Goal: Task Accomplishment & Management: Manage account settings

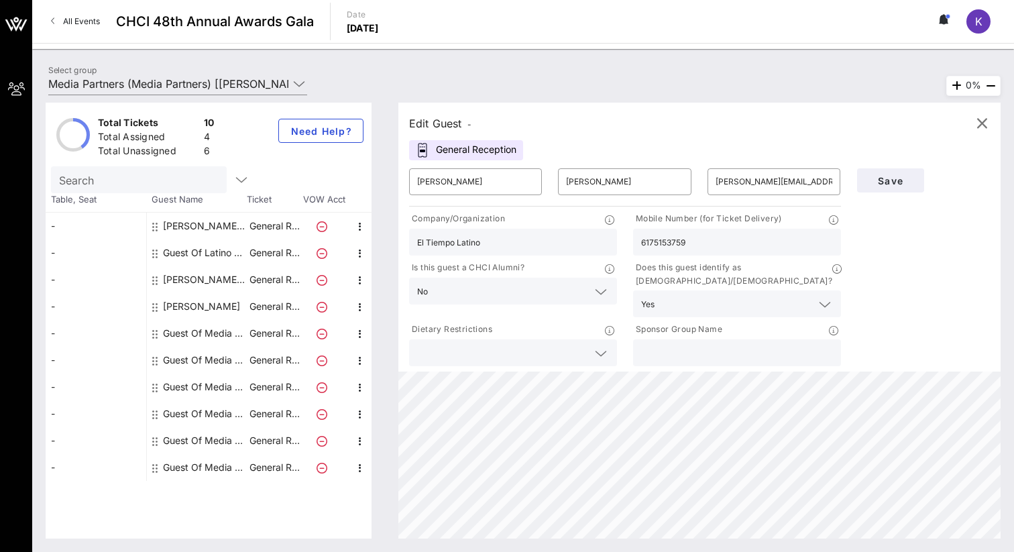
click at [204, 335] on div "Guest Of Media Partners" at bounding box center [205, 333] width 85 height 27
type input "Guest Of"
type input "Media Partners"
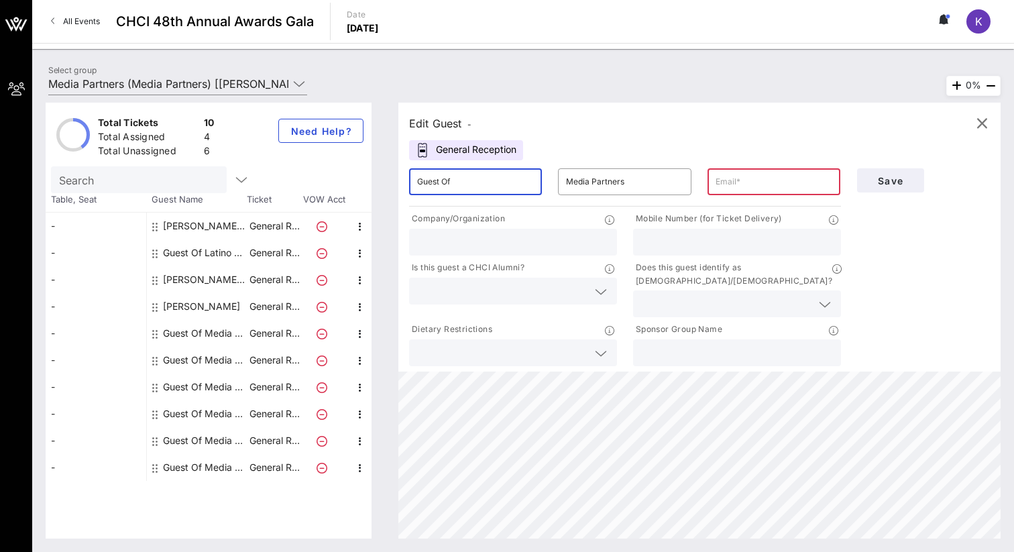
click at [499, 184] on input "Guest Of" at bounding box center [475, 181] width 117 height 21
click at [524, 187] on input "Guest Of El Zol" at bounding box center [475, 181] width 117 height 21
click at [525, 187] on input "Guest Of El Zol" at bounding box center [475, 181] width 117 height 21
drag, startPoint x: 525, startPoint y: 187, endPoint x: 408, endPoint y: 184, distance: 116.8
click at [408, 184] on div "​ Guest Of El Zol" at bounding box center [475, 181] width 149 height 43
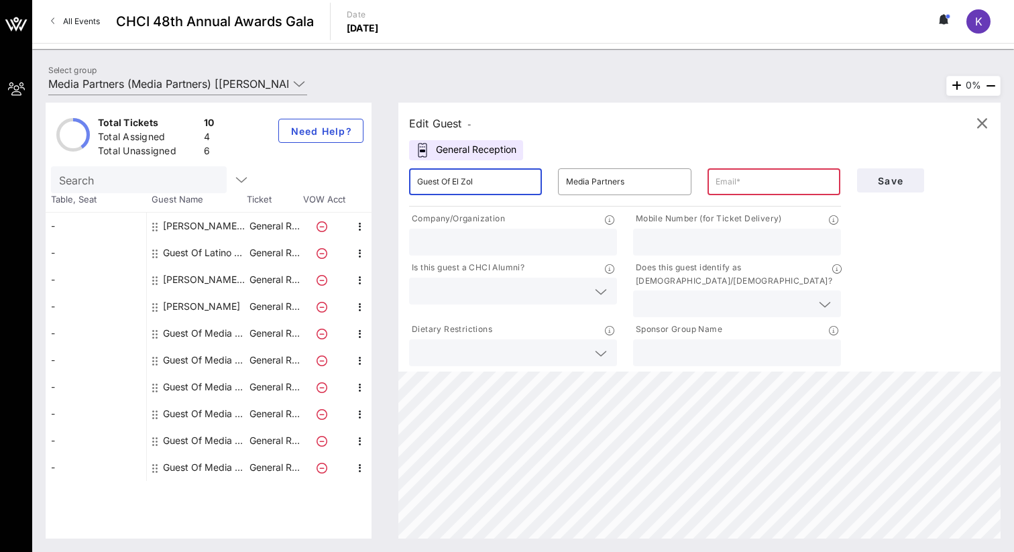
paste input "[PERSON_NAME]"
click at [418, 184] on input "[PERSON_NAME]" at bounding box center [475, 181] width 117 height 21
type input "El Zol- [PERSON_NAME]"
click at [745, 177] on input "text" at bounding box center [774, 181] width 117 height 21
paste input "[EMAIL_ADDRESS][PERSON_NAME][DOMAIN_NAME]"
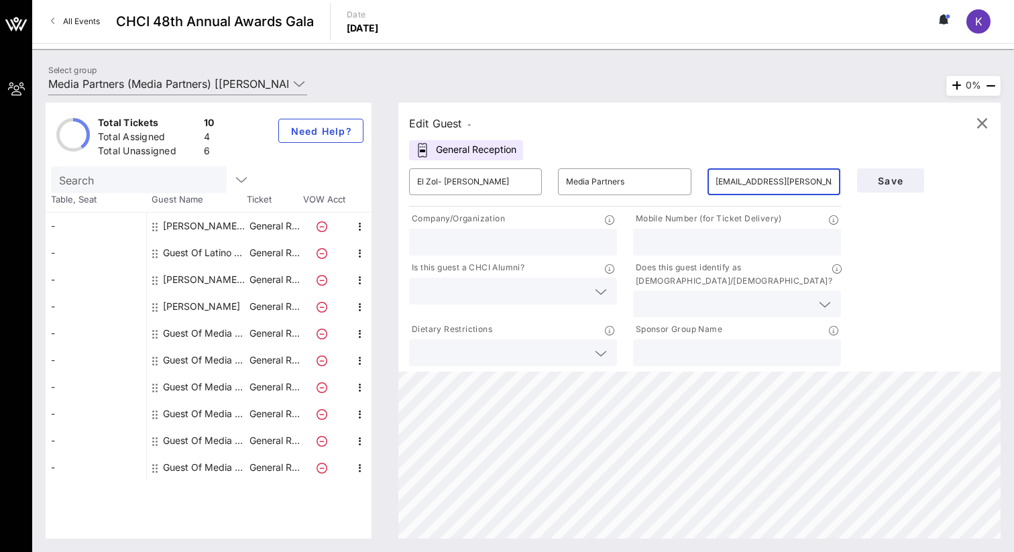
type input "[EMAIL_ADDRESS][PERSON_NAME][DOMAIN_NAME]"
click at [533, 240] on input "text" at bounding box center [513, 241] width 192 height 17
type input "El Zol"
click at [605, 293] on icon at bounding box center [601, 292] width 12 height 16
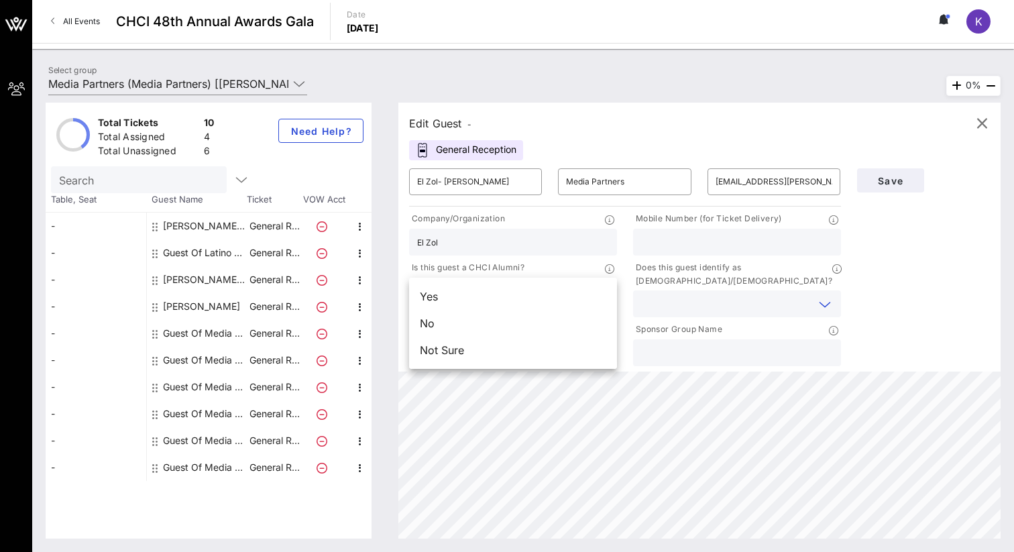
click at [668, 295] on input "text" at bounding box center [726, 303] width 170 height 17
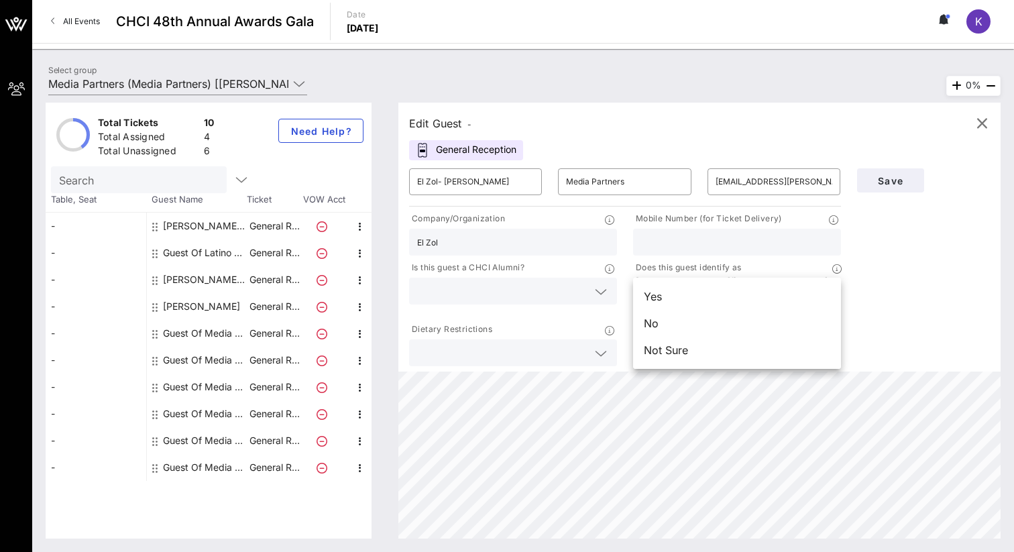
click at [896, 280] on div "Save" at bounding box center [924, 264] width 150 height 209
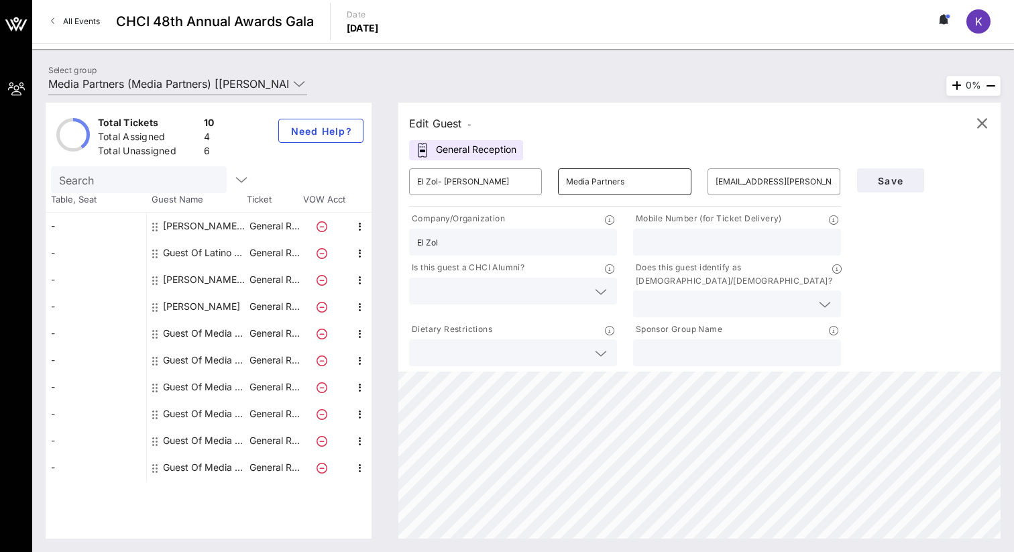
click at [582, 181] on input "Media Partners" at bounding box center [624, 181] width 117 height 21
click at [881, 177] on span "Save" at bounding box center [891, 180] width 46 height 11
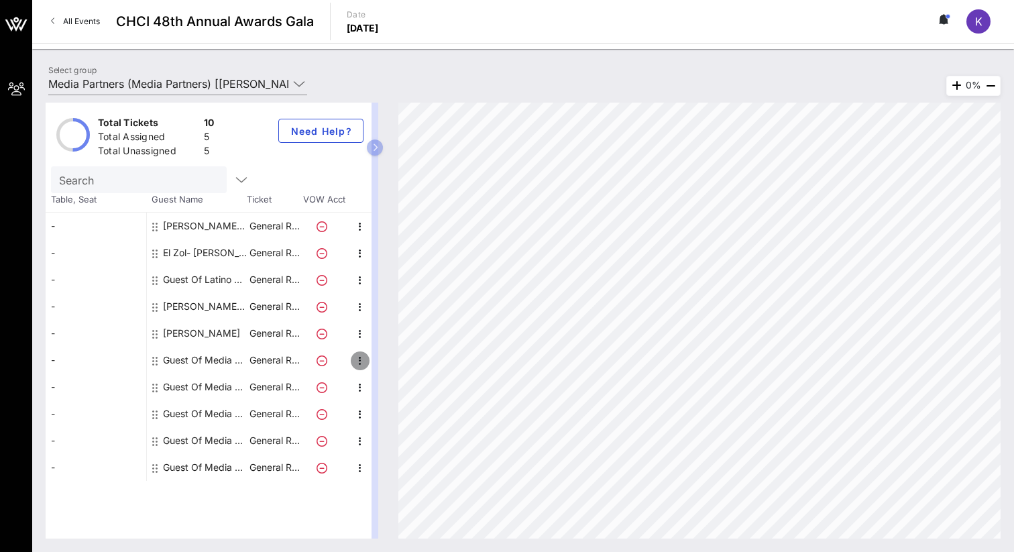
click at [360, 362] on icon "button" at bounding box center [360, 361] width 16 height 16
click at [361, 254] on icon "button" at bounding box center [360, 254] width 16 height 16
click at [376, 257] on div "Edit" at bounding box center [394, 257] width 48 height 27
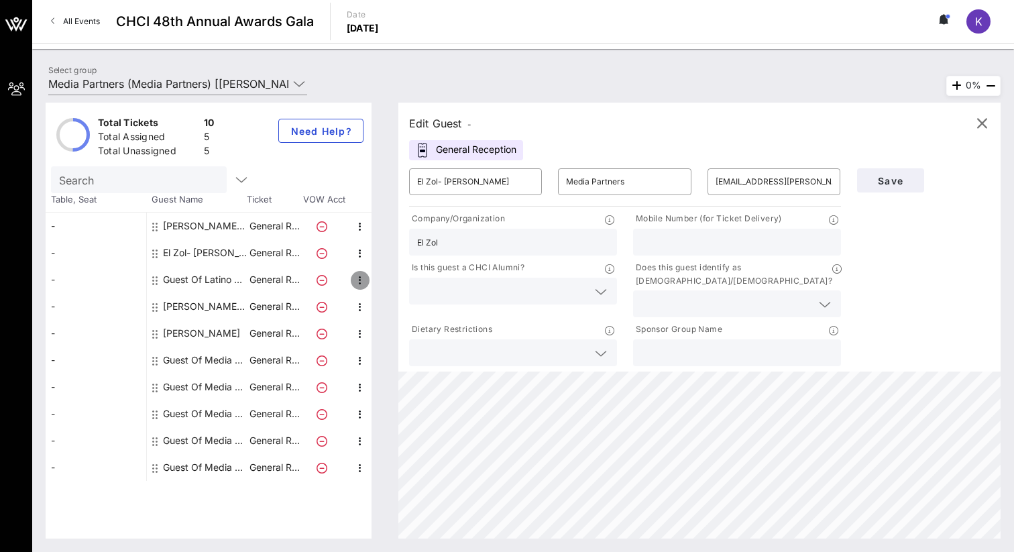
click at [359, 279] on icon "button" at bounding box center [360, 280] width 16 height 16
click at [376, 288] on div "Edit" at bounding box center [394, 284] width 48 height 27
type input "Guest Of Latino Magazine- [PERSON_NAME]"
type input "[EMAIL_ADDRESS][DOMAIN_NAME]"
type input "Latino Magazine"
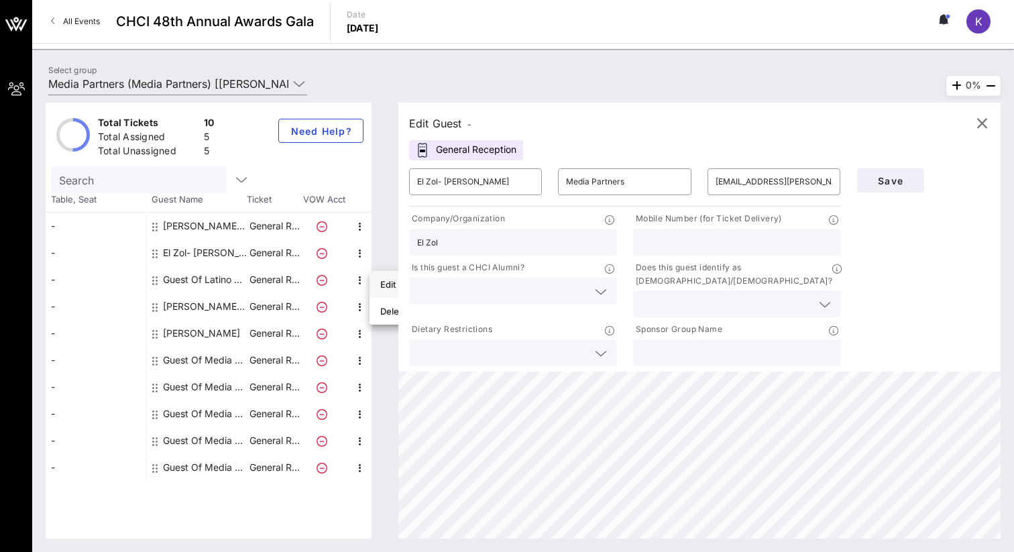
type input "[PHONE_NUMBER]"
click at [229, 254] on div "El Zol- [PERSON_NAME] Media Partners" at bounding box center [205, 253] width 85 height 27
type input "El Zol- [PERSON_NAME]"
type input "[EMAIL_ADDRESS][PERSON_NAME][DOMAIN_NAME]"
type input "El Zol"
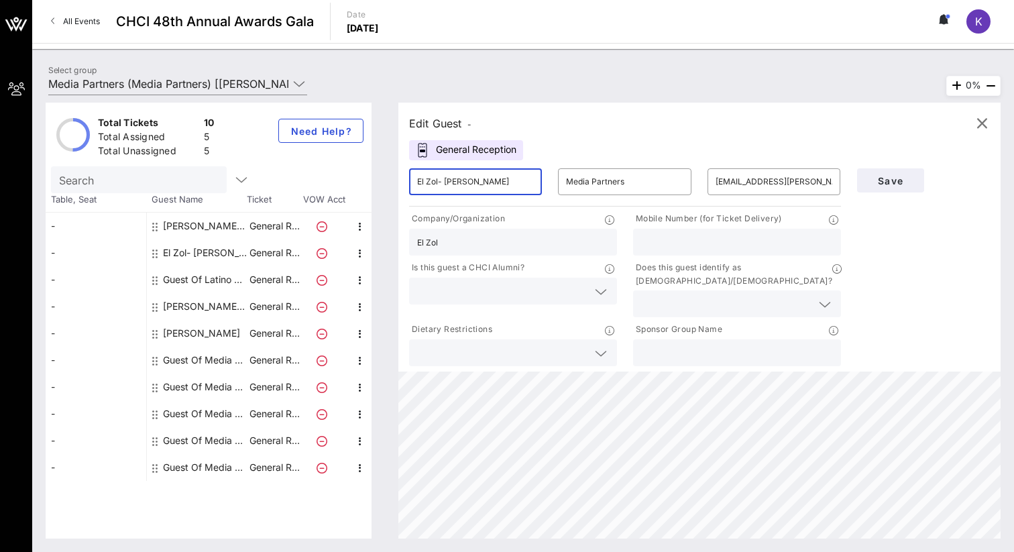
drag, startPoint x: 443, startPoint y: 182, endPoint x: 400, endPoint y: 182, distance: 43.6
click at [400, 182] on div "Edit Guest - General Reception ​ El Zol- [PERSON_NAME] ​ Media Partners ​ [EMAI…" at bounding box center [700, 237] width 602 height 269
type input "[PERSON_NAME]"
click at [903, 168] on button "Save" at bounding box center [890, 180] width 67 height 24
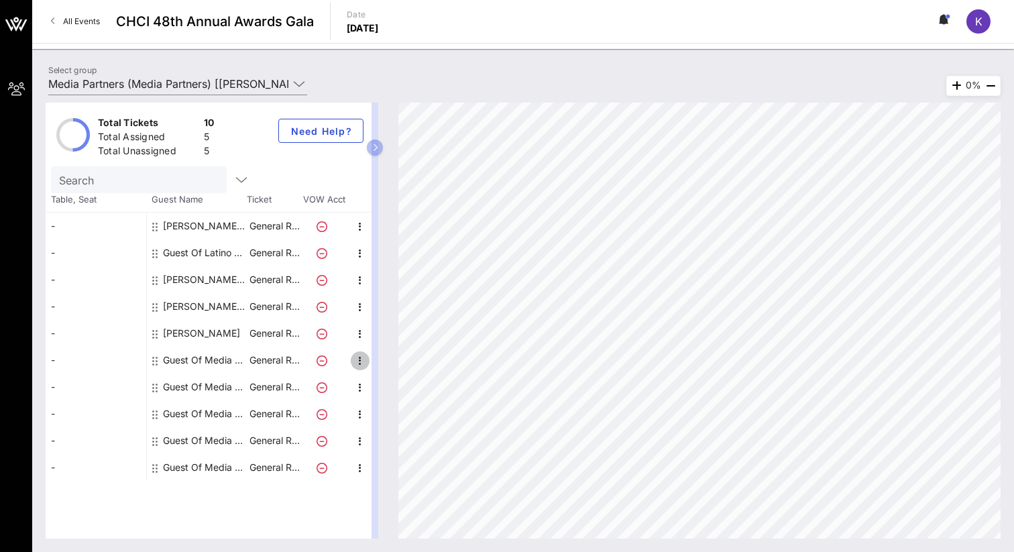
click at [356, 360] on icon "button" at bounding box center [360, 361] width 16 height 16
click at [389, 372] on div "Edit" at bounding box center [393, 364] width 27 height 21
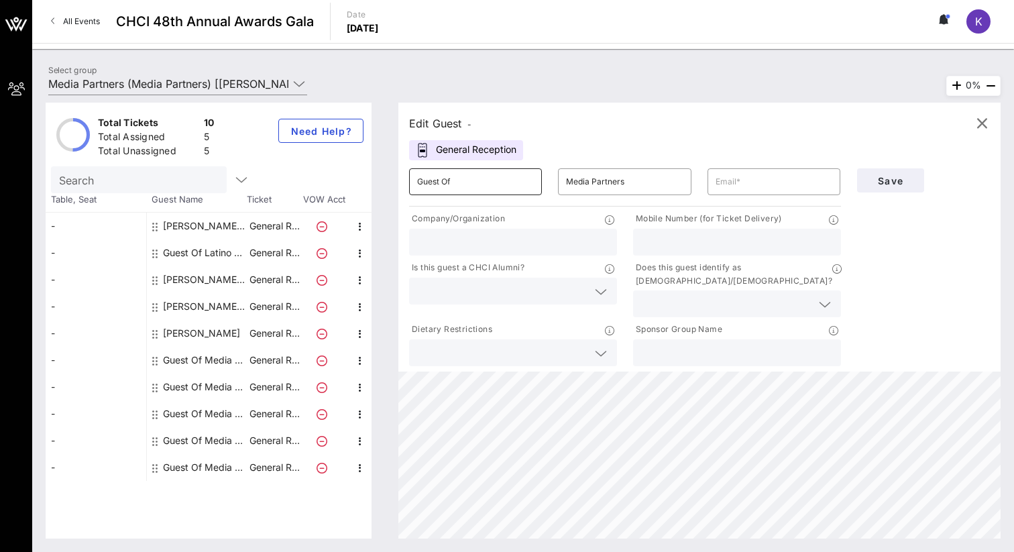
click at [480, 180] on input "Guest Of" at bounding box center [475, 181] width 117 height 21
paste input "[PERSON_NAME]"
drag, startPoint x: 452, startPoint y: 185, endPoint x: 403, endPoint y: 185, distance: 49.0
click at [403, 185] on div "​ Guest OfJennyfer [PERSON_NAME]" at bounding box center [475, 181] width 149 height 43
type input "[PERSON_NAME]"
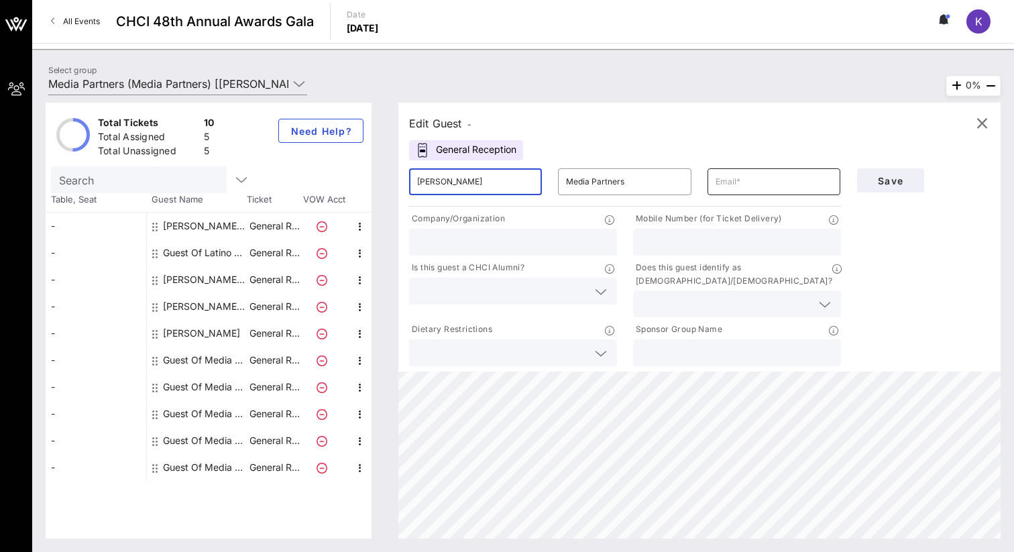
click at [737, 184] on input "text" at bounding box center [774, 181] width 117 height 21
paste input "[EMAIL_ADDRESS][PERSON_NAME][DOMAIN_NAME]"
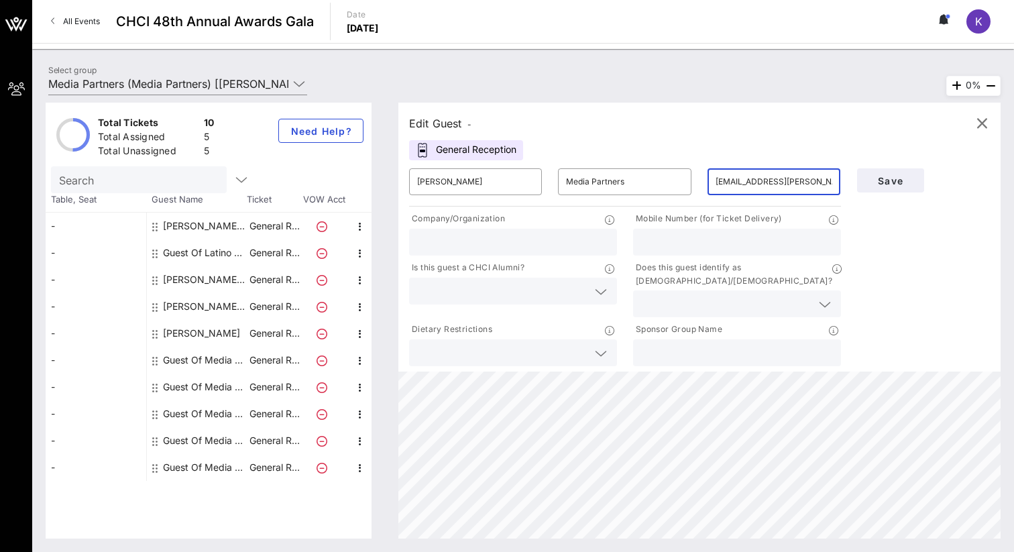
type input "[EMAIL_ADDRESS][PERSON_NAME][DOMAIN_NAME]"
click at [523, 241] on input "text" at bounding box center [513, 241] width 192 height 17
type input "El Zol"
click at [891, 178] on span "Save" at bounding box center [891, 180] width 46 height 11
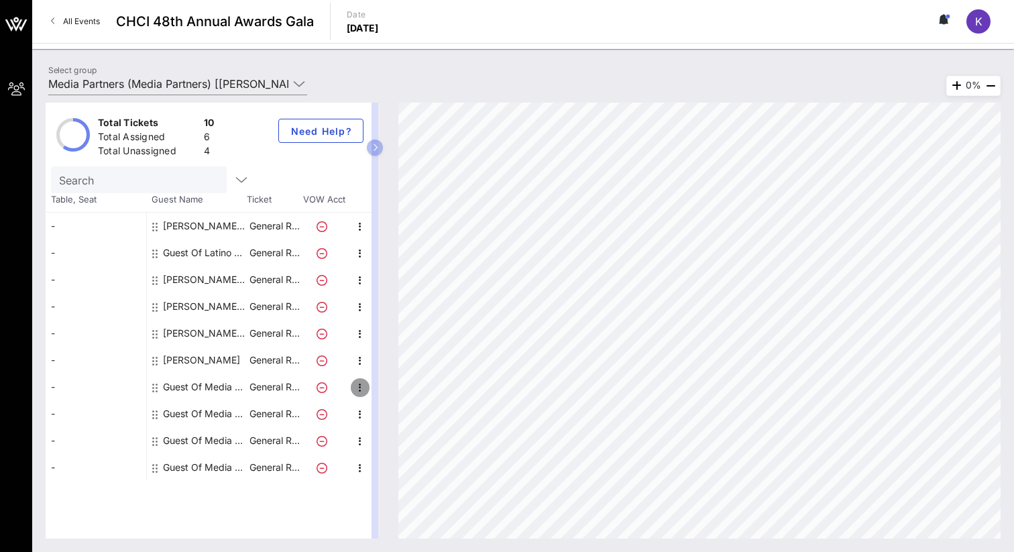
click at [355, 386] on icon "button" at bounding box center [360, 388] width 16 height 16
click at [380, 388] on div "Edit" at bounding box center [394, 391] width 48 height 27
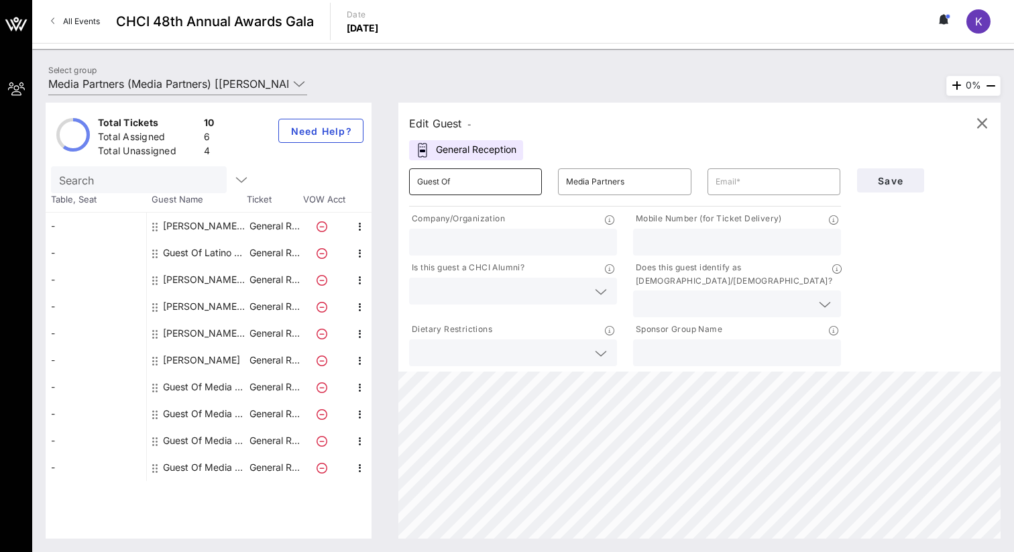
click at [475, 181] on input "Guest Of" at bounding box center [475, 181] width 117 height 21
paste input "[PERSON_NAME] [PERSON_NAME]"
drag, startPoint x: 452, startPoint y: 184, endPoint x: 386, endPoint y: 180, distance: 65.2
click at [386, 180] on div "Edit Guest - General Reception ​ Guest OfJessica [PERSON_NAME] [PERSON_NAME] ​ …" at bounding box center [693, 321] width 616 height 436
type input "[PERSON_NAME] [PERSON_NAME]"
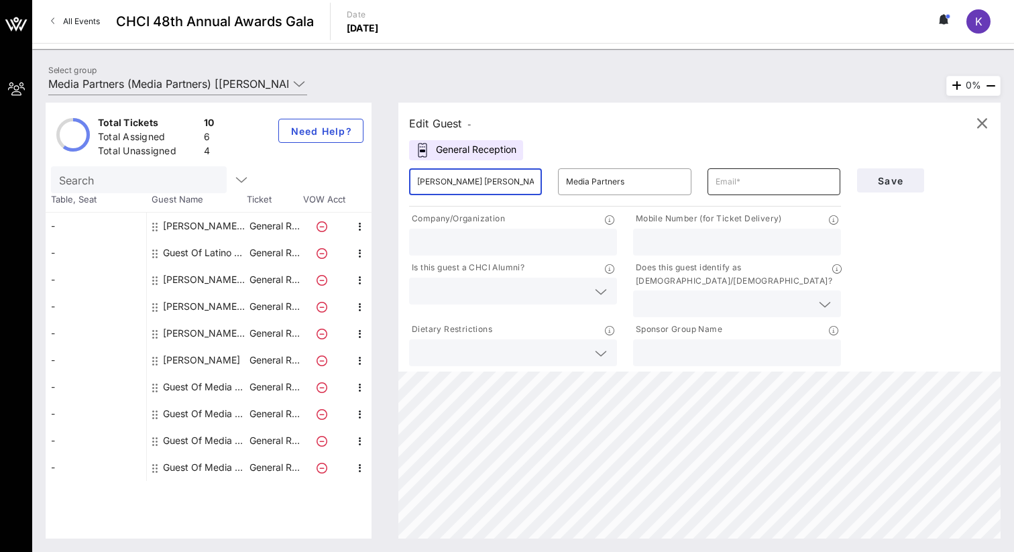
click at [770, 181] on input "text" at bounding box center [774, 181] width 117 height 21
paste input "[PERSON_NAME][EMAIL_ADDRESS]"
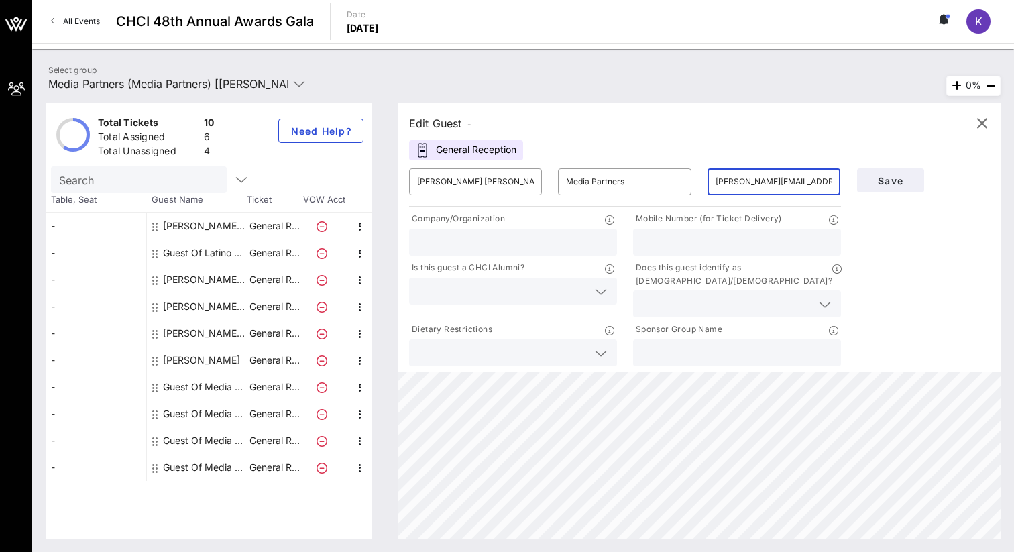
scroll to position [0, 7]
type input "[PERSON_NAME][EMAIL_ADDRESS]"
click at [512, 241] on input "text" at bounding box center [513, 241] width 192 height 17
type input "El Zol"
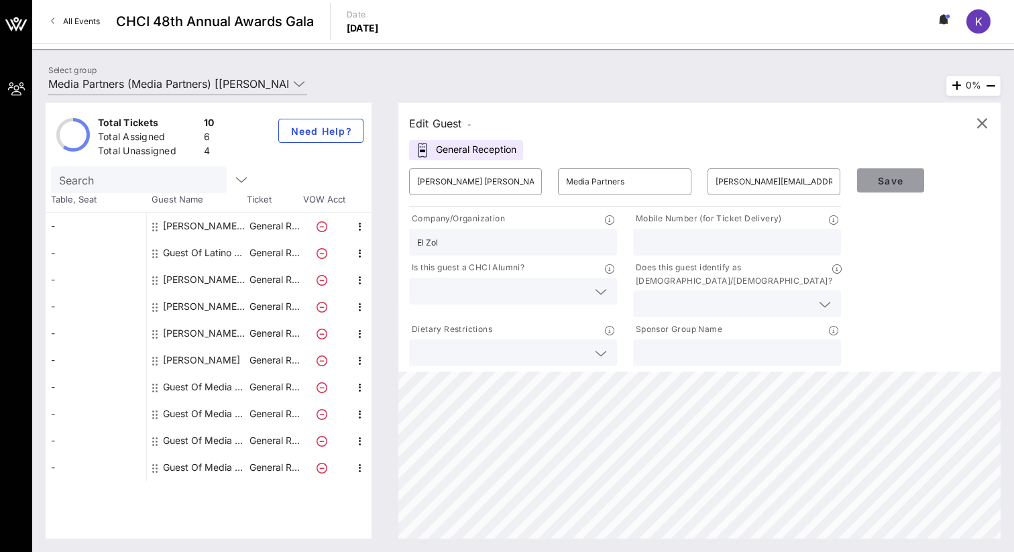
click at [878, 183] on span "Save" at bounding box center [891, 180] width 46 height 11
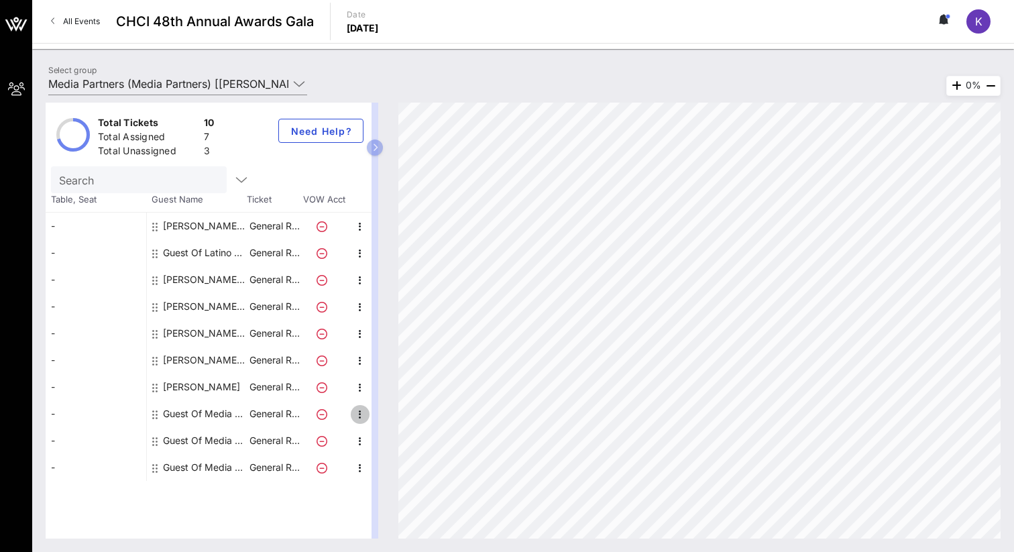
click at [359, 410] on icon "button" at bounding box center [360, 415] width 16 height 16
click at [378, 421] on div "Edit" at bounding box center [394, 418] width 48 height 27
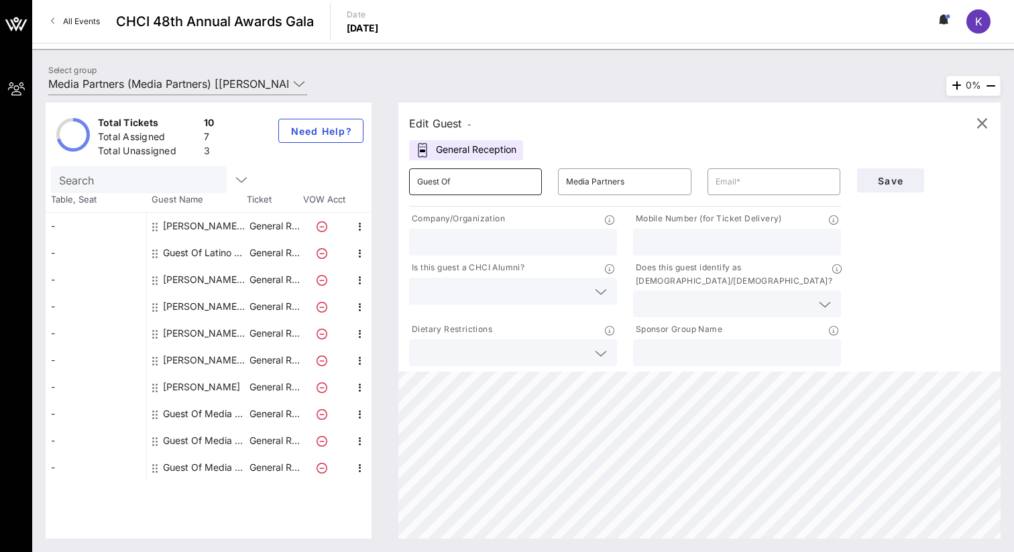
click at [457, 185] on input "Guest Of" at bounding box center [475, 181] width 117 height 21
paste input "[PERSON_NAME]"
drag, startPoint x: 454, startPoint y: 185, endPoint x: 403, endPoint y: 182, distance: 51.0
click at [403, 182] on div "​ Guest OfYesenia [PERSON_NAME]" at bounding box center [475, 181] width 149 height 43
type input "[PERSON_NAME]"
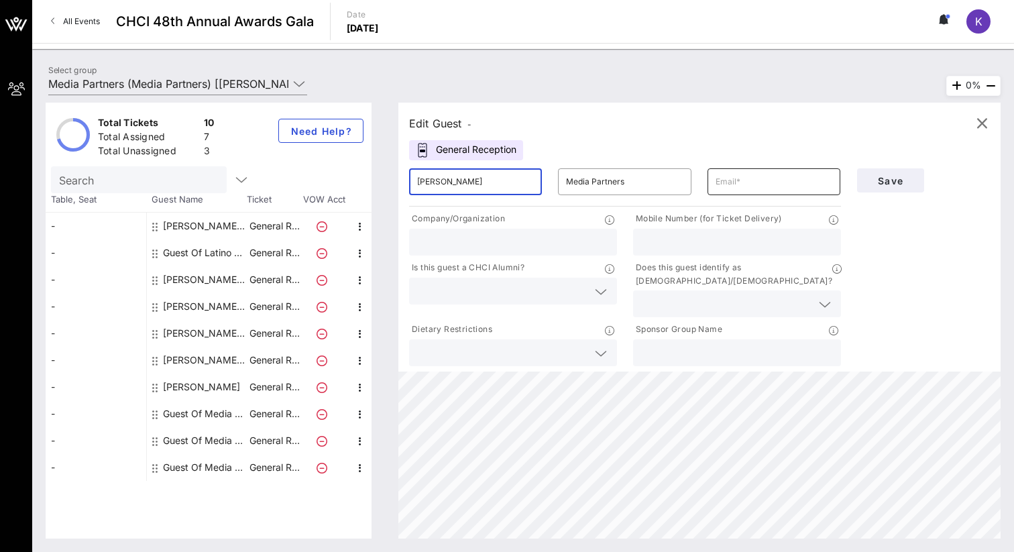
click at [743, 191] on input "text" at bounding box center [774, 181] width 117 height 21
paste input "[PERSON_NAME][EMAIL_ADDRESS][PERSON_NAME][DOMAIN_NAME]"
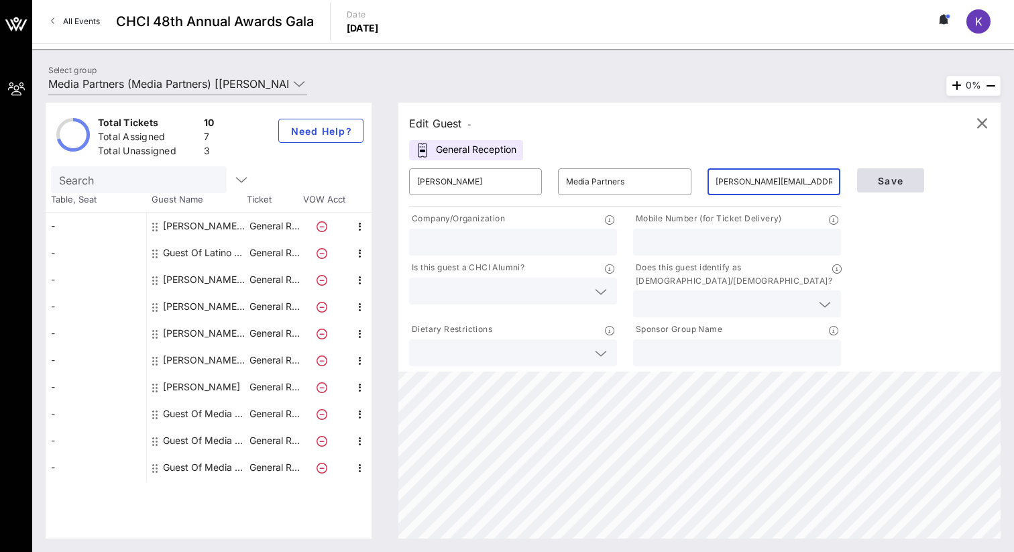
type input "[PERSON_NAME][EMAIL_ADDRESS][PERSON_NAME][DOMAIN_NAME]"
click at [893, 179] on span "Save" at bounding box center [891, 180] width 46 height 11
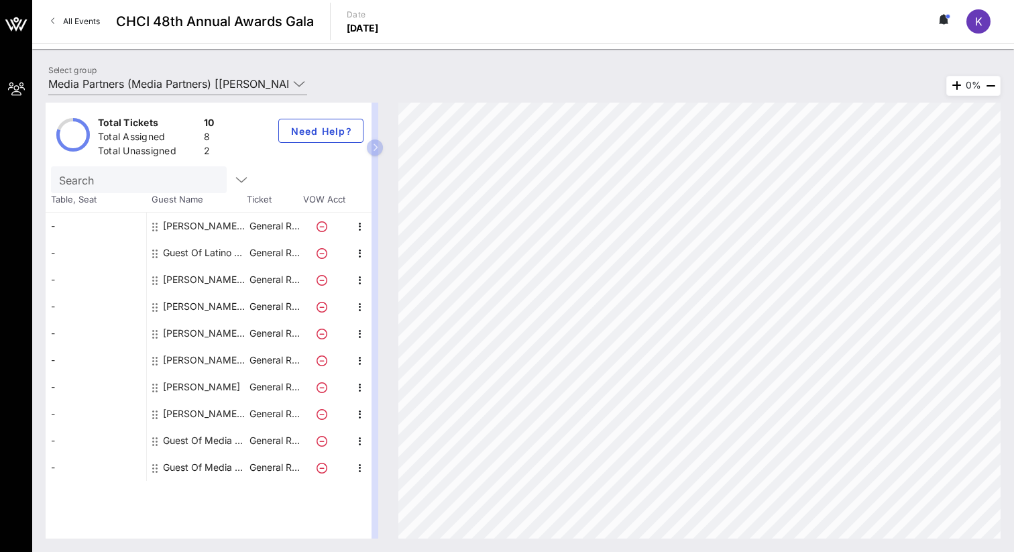
click at [454, 150] on div "Total Tickets 10 Total Assigned 8 Total Unassigned 2 Need Help? Search Table, S…" at bounding box center [523, 321] width 955 height 436
click at [373, 146] on icon "button" at bounding box center [375, 148] width 6 height 8
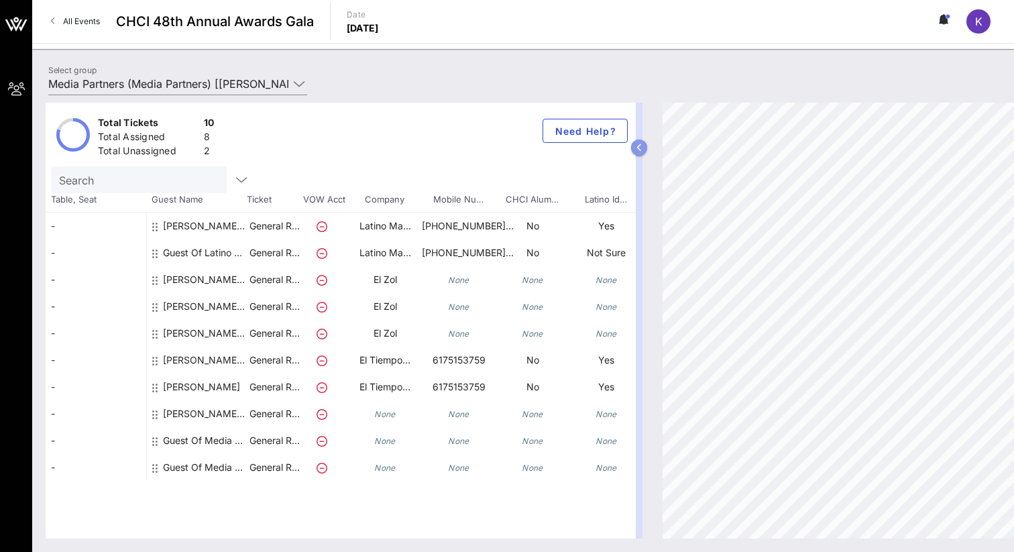
click at [639, 151] on icon "button" at bounding box center [640, 148] width 6 height 8
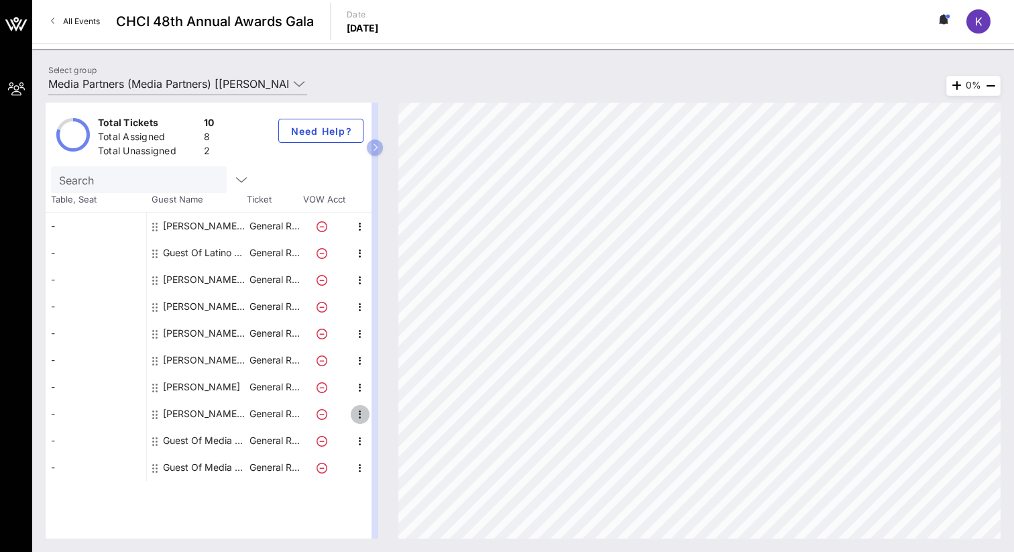
click at [362, 409] on icon "button" at bounding box center [360, 415] width 16 height 16
click at [386, 416] on div "Edit" at bounding box center [393, 418] width 27 height 11
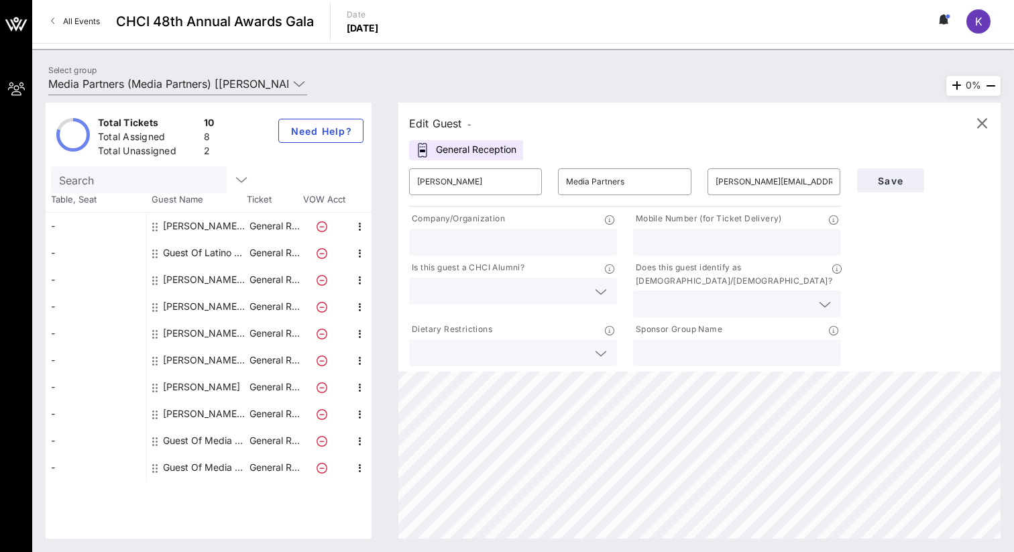
click at [494, 235] on input "text" at bounding box center [513, 241] width 192 height 17
type input "El Zol"
click at [895, 166] on div "Save" at bounding box center [924, 180] width 150 height 40
click at [893, 179] on span "Save" at bounding box center [891, 180] width 46 height 11
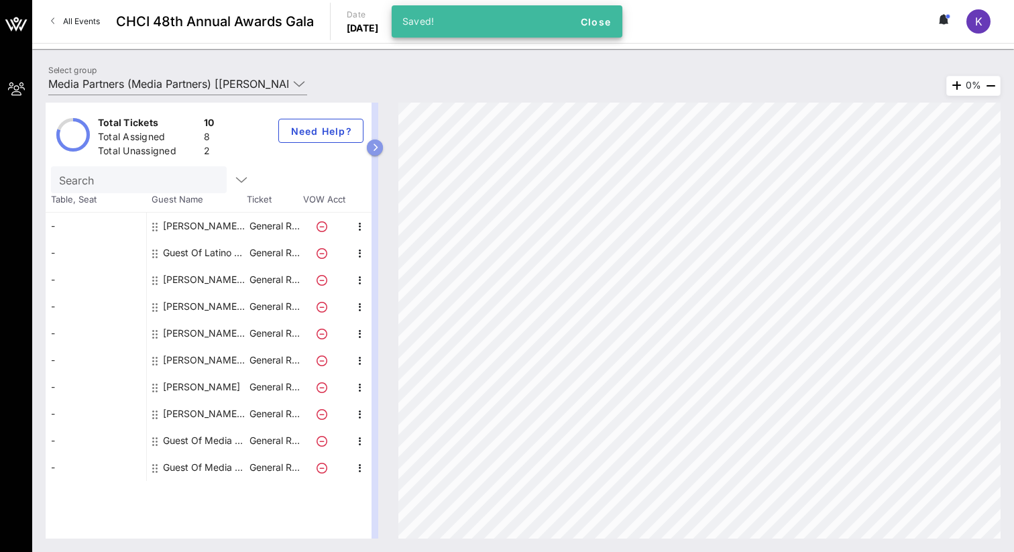
click at [376, 144] on icon "button" at bounding box center [375, 148] width 6 height 8
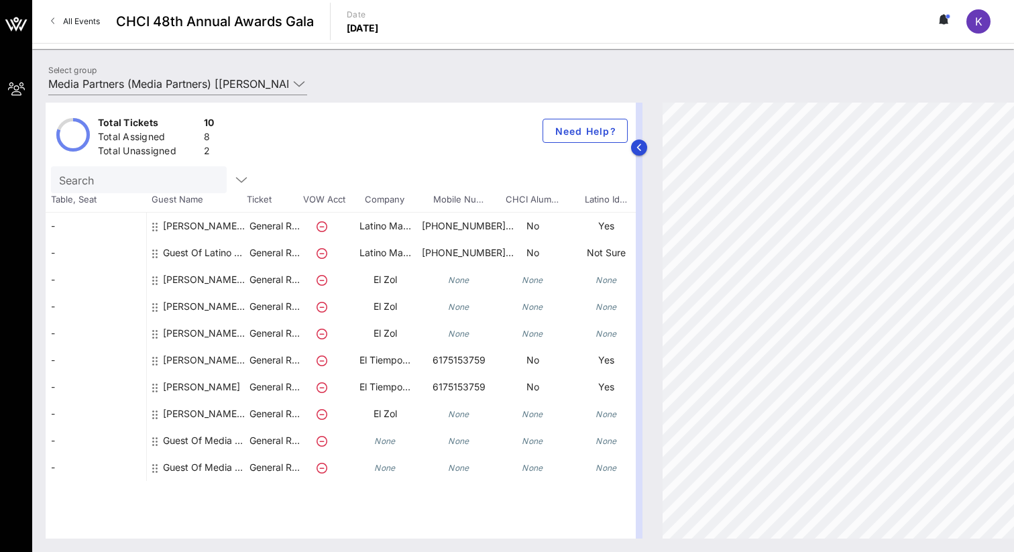
click at [636, 155] on div at bounding box center [639, 321] width 7 height 436
click at [637, 150] on icon "button" at bounding box center [640, 148] width 6 height 8
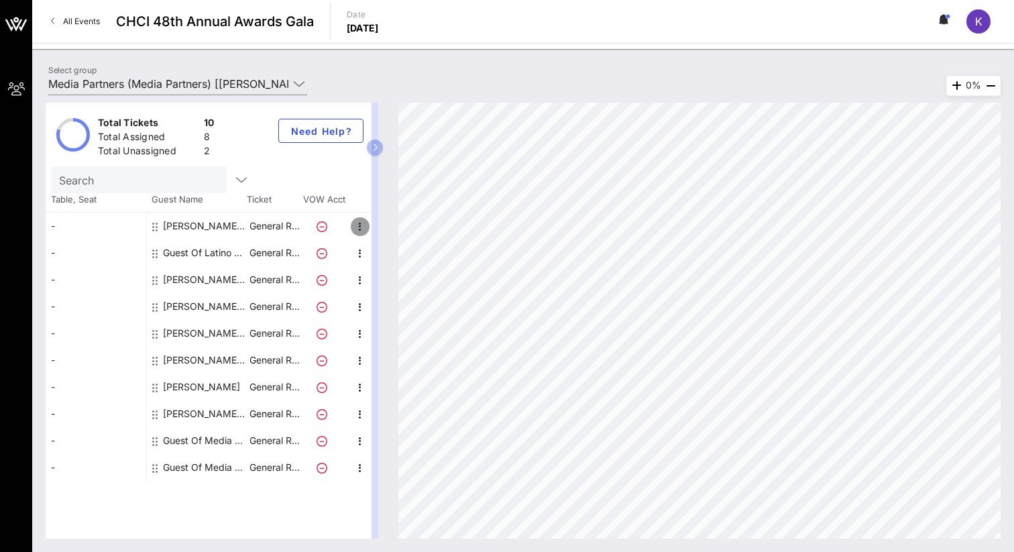
click at [363, 227] on icon "button" at bounding box center [360, 227] width 16 height 16
click at [375, 156] on div at bounding box center [375, 321] width 7 height 436
click at [374, 146] on icon "button" at bounding box center [375, 148] width 6 height 8
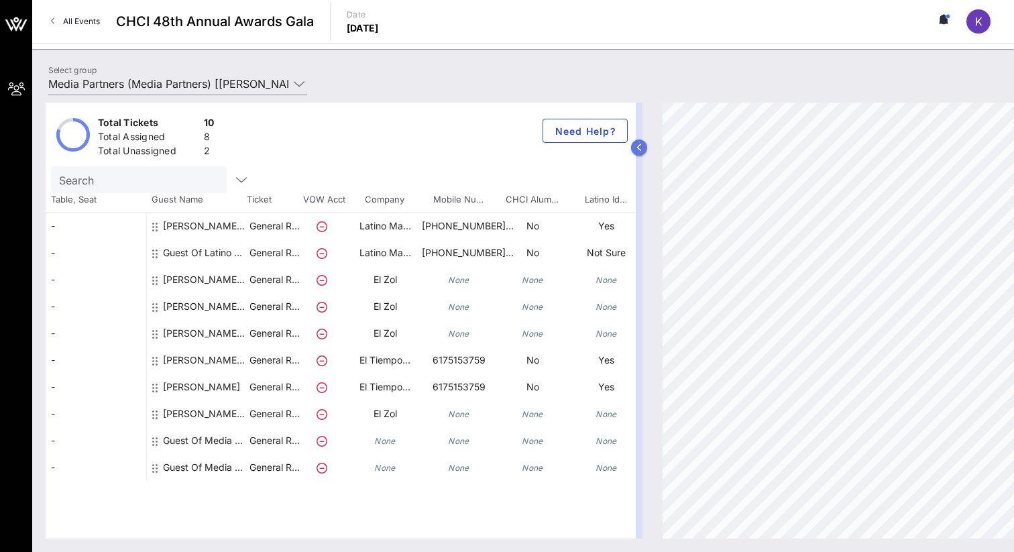
click at [637, 150] on icon "button" at bounding box center [640, 148] width 6 height 8
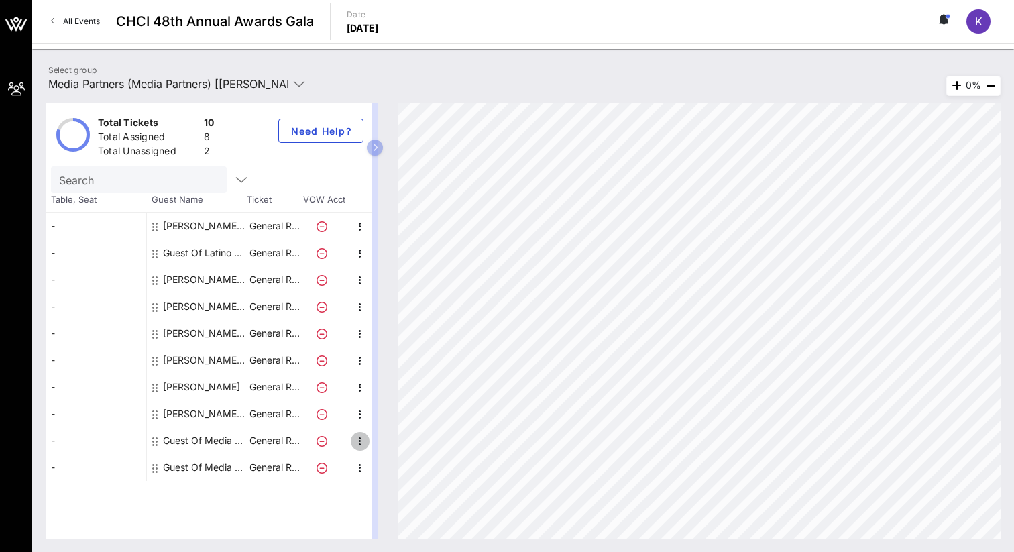
click at [360, 441] on icon "button" at bounding box center [360, 441] width 16 height 16
click at [384, 446] on div "Edit" at bounding box center [393, 445] width 27 height 11
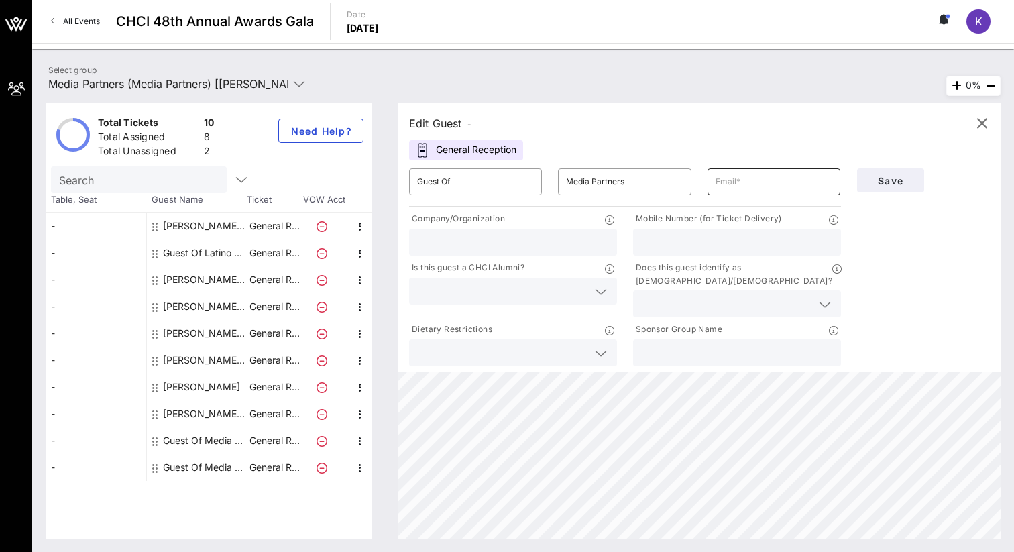
click at [731, 187] on input "text" at bounding box center [774, 181] width 117 height 21
paste input "[EMAIL_ADDRESS][DOMAIN_NAME]"
type input "[EMAIL_ADDRESS][DOMAIN_NAME]"
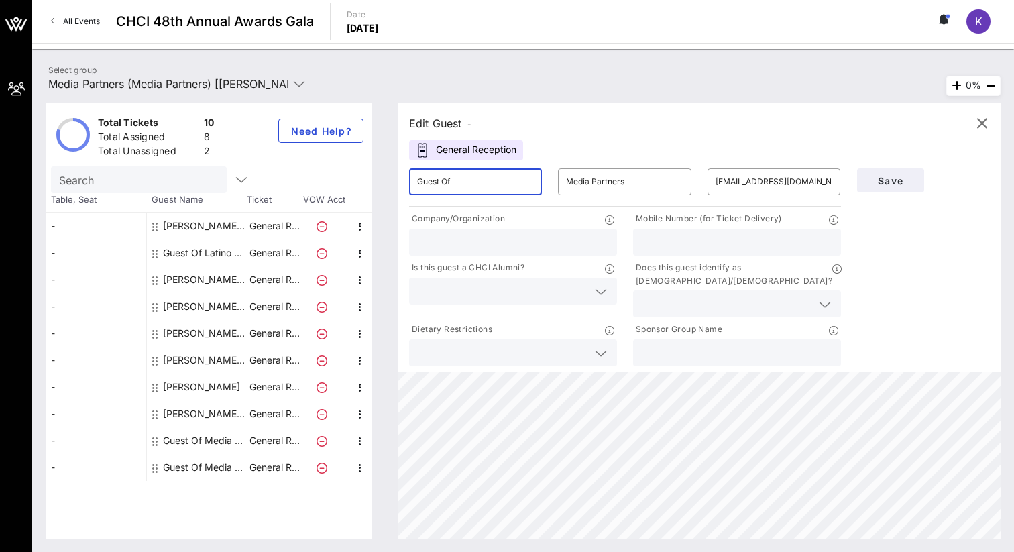
click at [490, 181] on input "Guest Of" at bounding box center [475, 181] width 117 height 21
type input "G"
type input "[PERSON_NAME]"
click at [481, 236] on input "text" at bounding box center [513, 241] width 192 height 17
type input "El Zol"
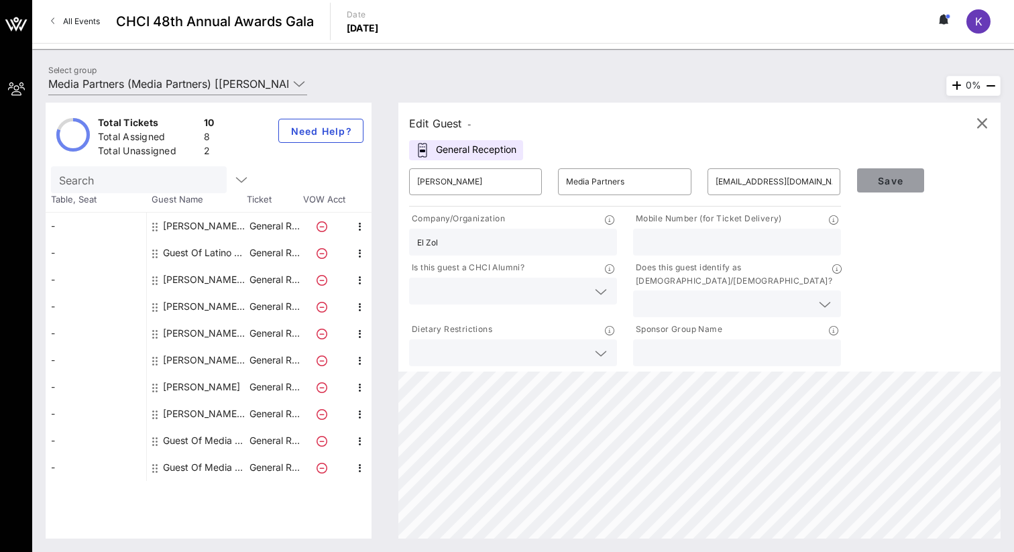
click at [906, 180] on span "Save" at bounding box center [891, 180] width 46 height 11
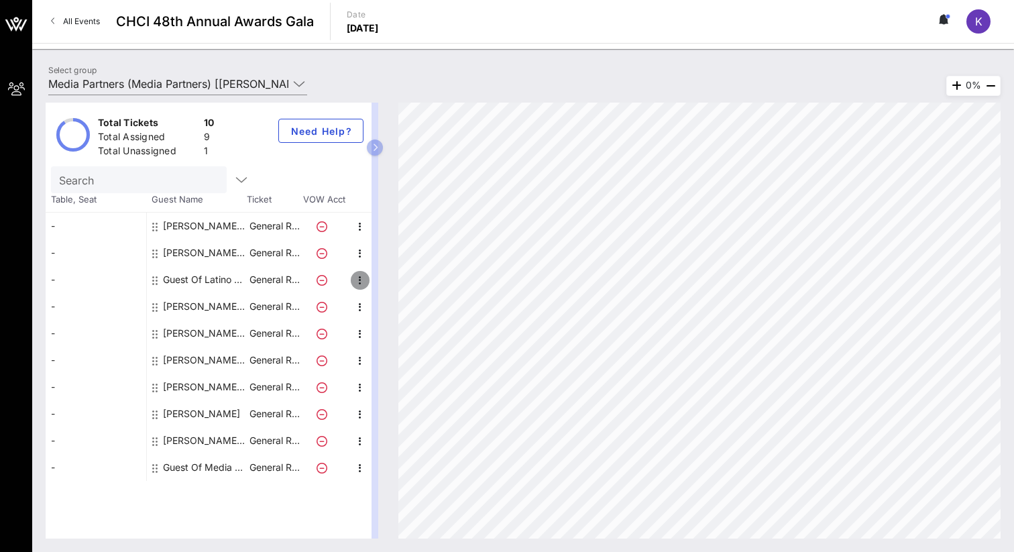
click at [358, 282] on icon "button" at bounding box center [360, 280] width 16 height 16
click at [382, 291] on div "Edit" at bounding box center [393, 284] width 27 height 21
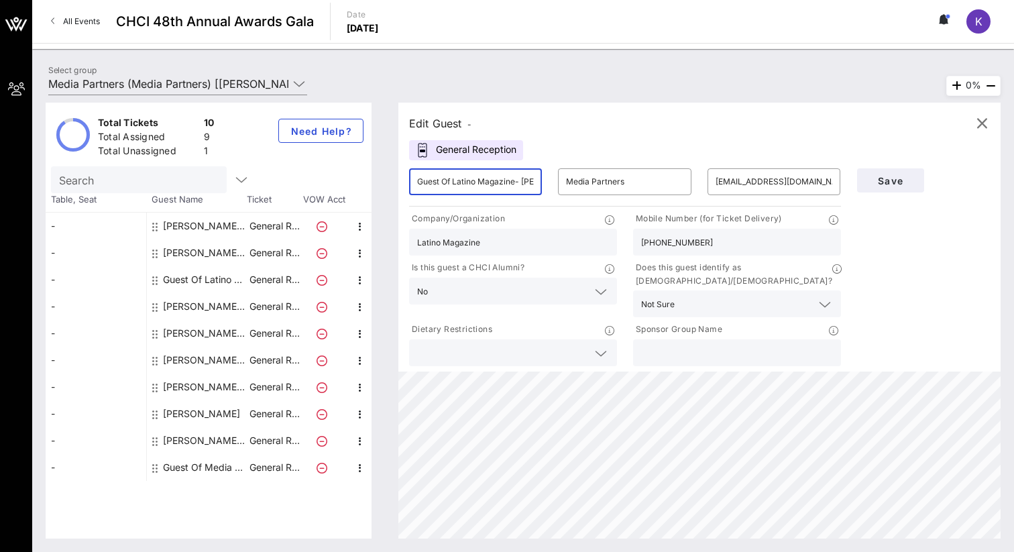
drag, startPoint x: 521, startPoint y: 184, endPoint x: 399, endPoint y: 178, distance: 122.9
click at [399, 178] on div "Edit Guest - General Reception ​ Guest Of Latino Magazine- [PERSON_NAME] ​ Medi…" at bounding box center [700, 237] width 602 height 269
type input "[PERSON_NAME]"
click at [895, 182] on span "Save" at bounding box center [891, 180] width 46 height 11
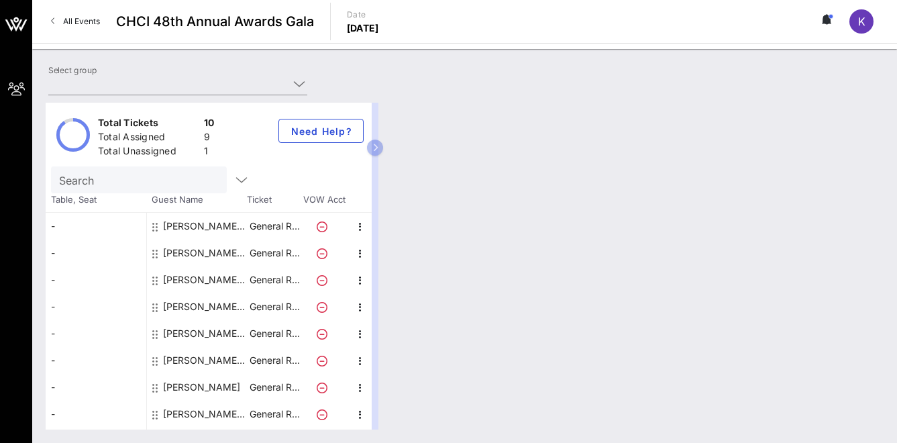
type input "Media Partners (Media Partners) [[PERSON_NAME], [EMAIL_ADDRESS][DOMAIN_NAME]]"
